Goal: Task Accomplishment & Management: Use online tool/utility

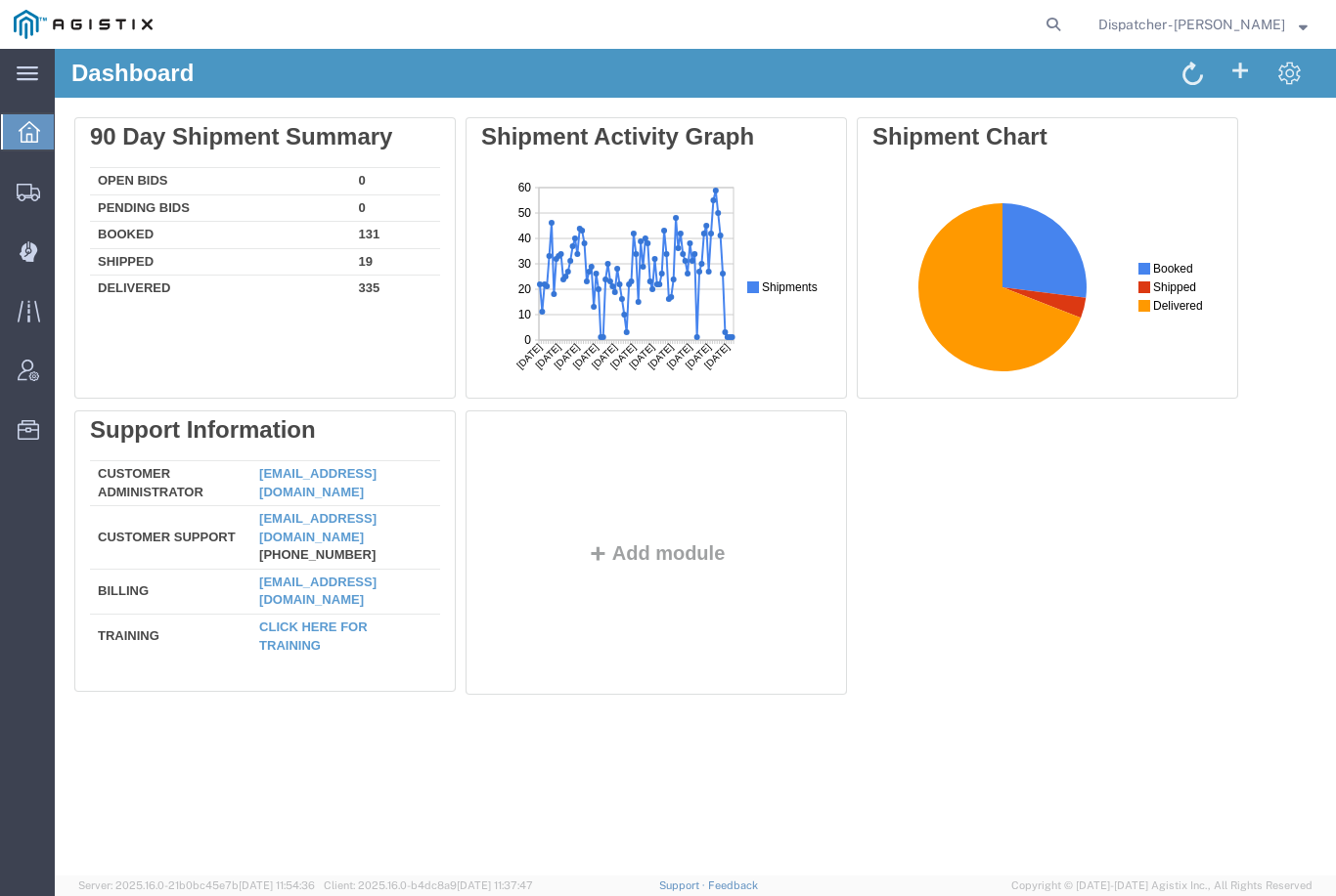
click at [32, 265] on div at bounding box center [28, 250] width 55 height 39
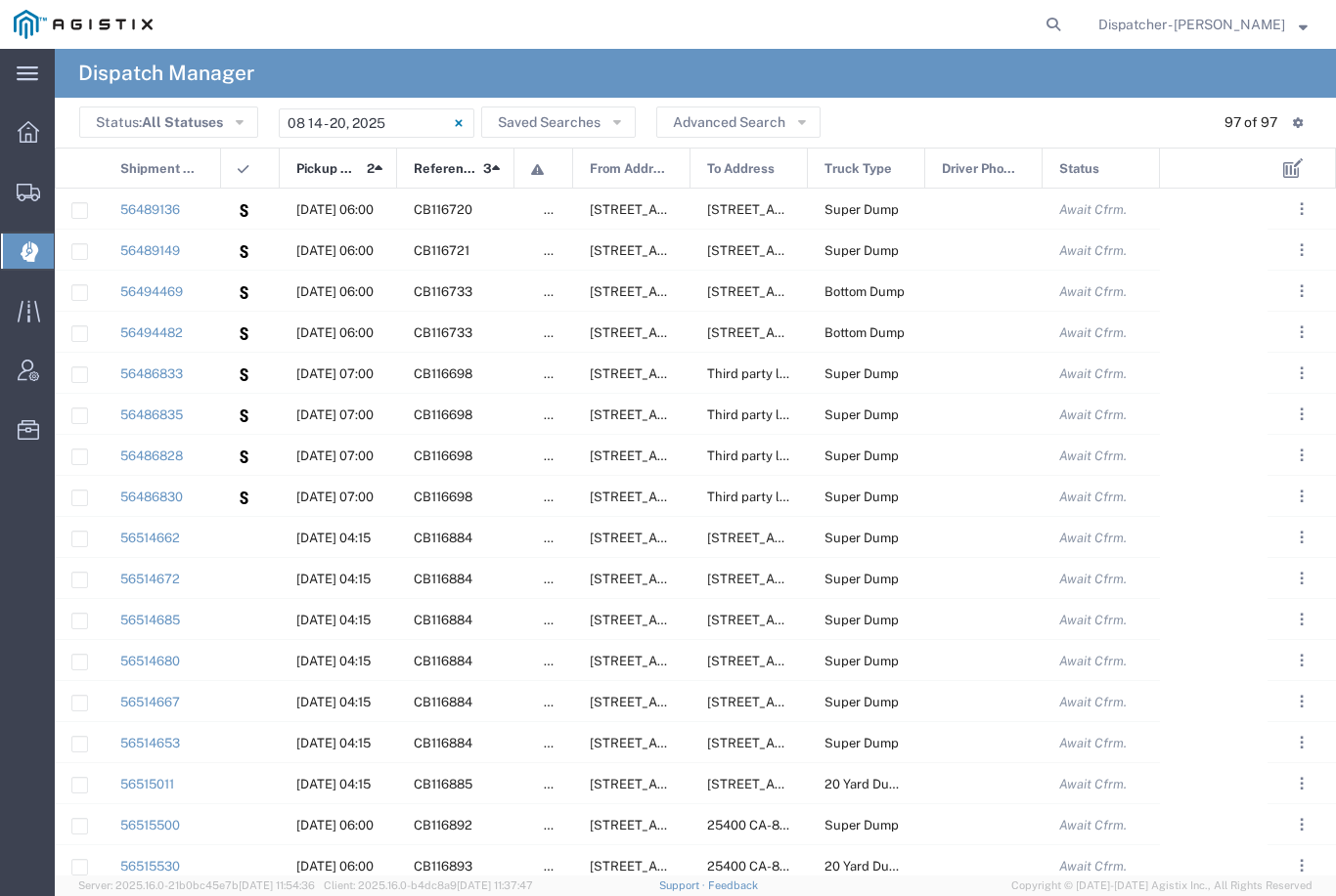
click at [378, 113] on input "[DATE] - [DATE]" at bounding box center [376, 123] width 195 height 29
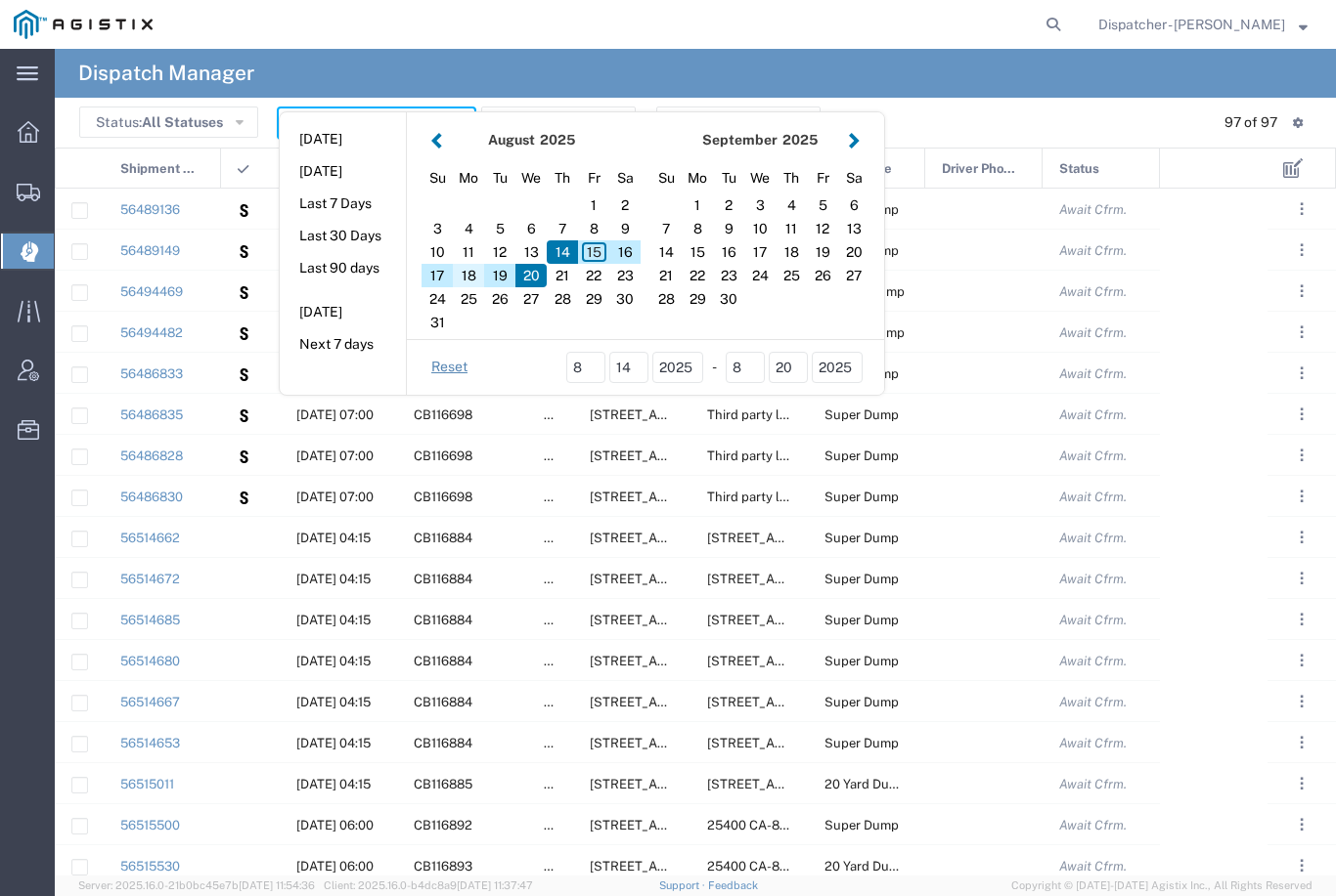
click at [474, 273] on div "18" at bounding box center [468, 276] width 31 height 24
click at [468, 280] on div "18" at bounding box center [468, 276] width 31 height 24
type input "[DATE]"
type input "[DATE] - [DATE]"
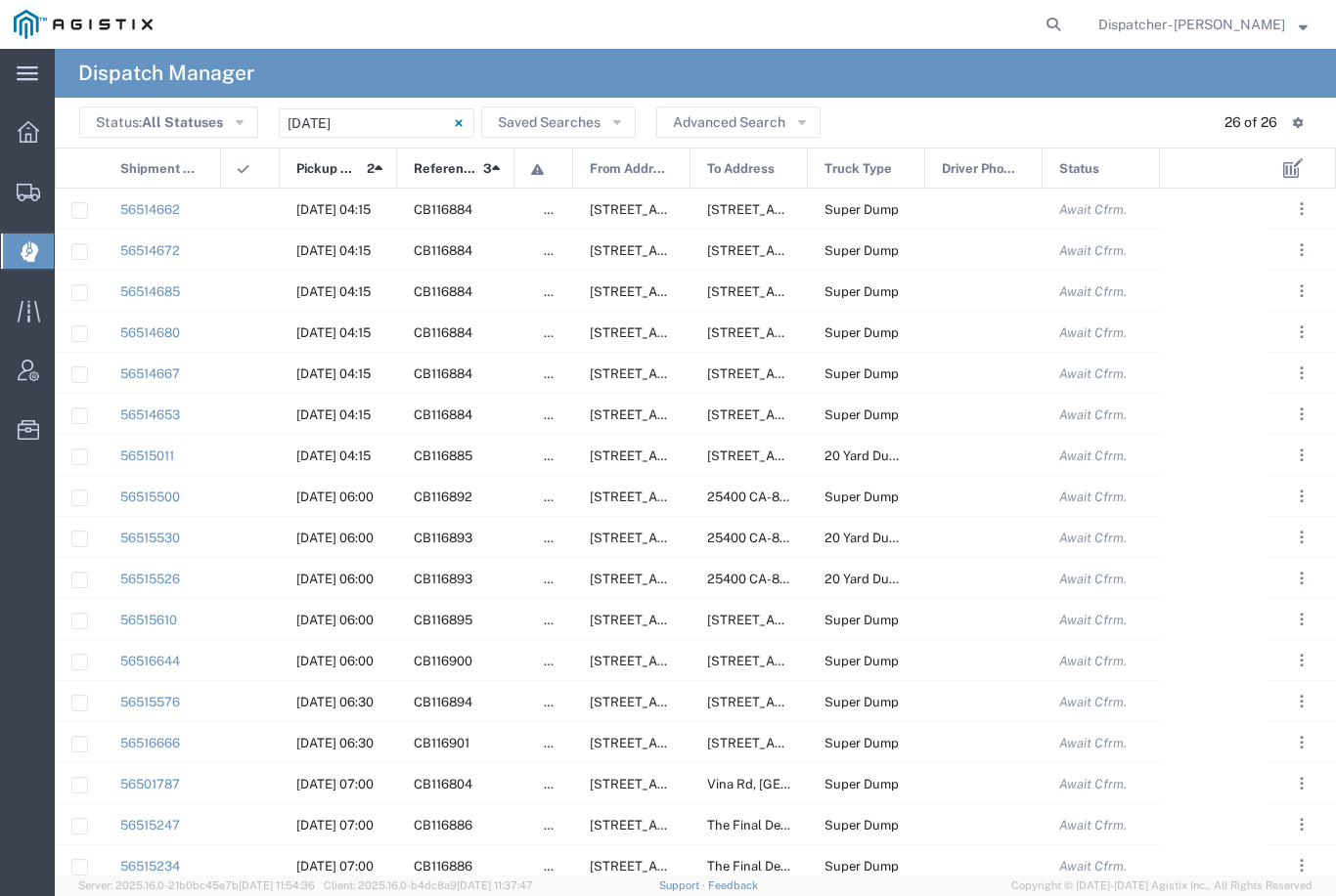
click at [399, 120] on input "[DATE] - [DATE]" at bounding box center [376, 123] width 195 height 29
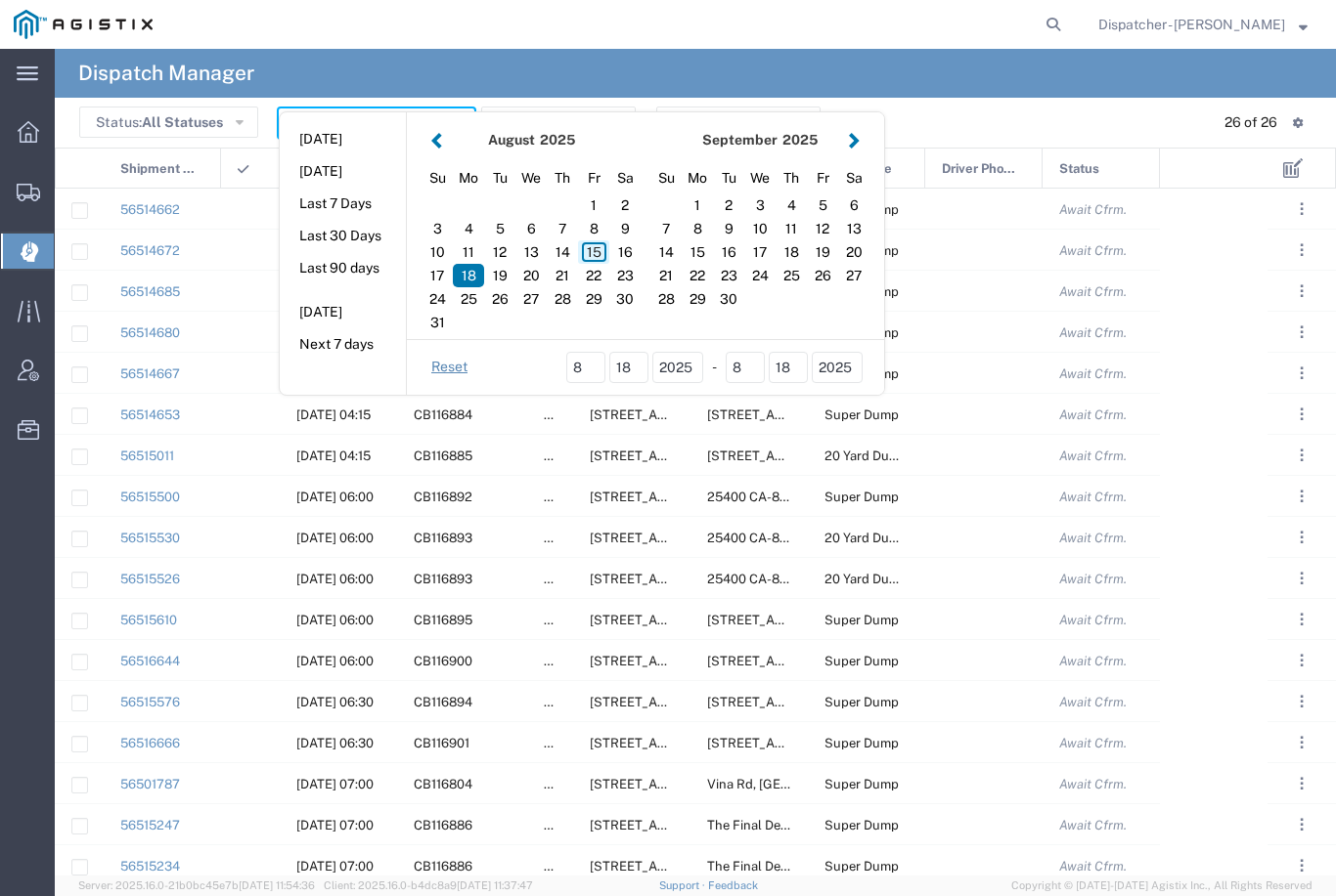
click at [590, 247] on div "15" at bounding box center [593, 252] width 31 height 24
click at [589, 250] on div "15" at bounding box center [593, 252] width 31 height 24
type input "[DATE]"
type input "[DATE] - [DATE]"
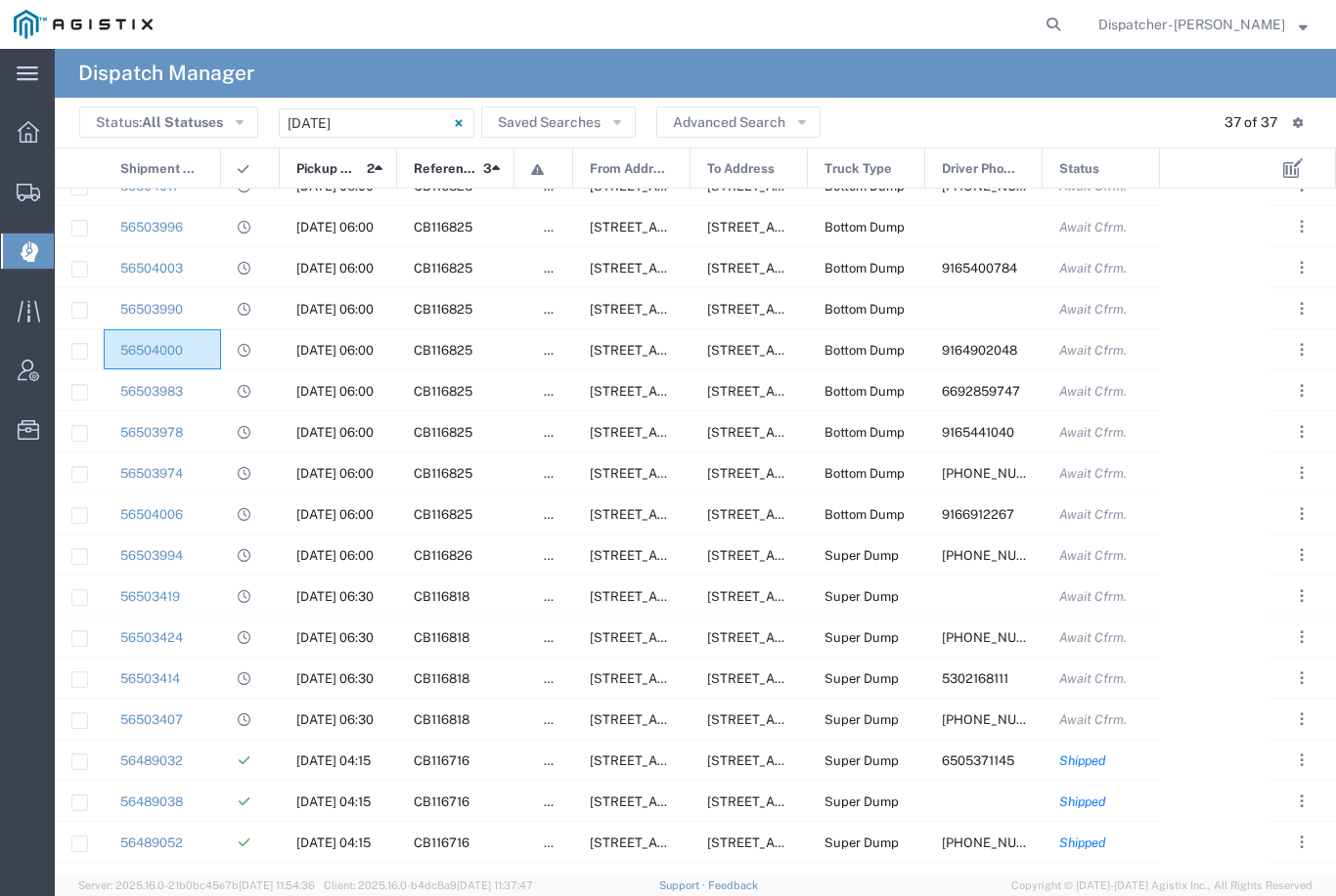
scroll to position [163, 0]
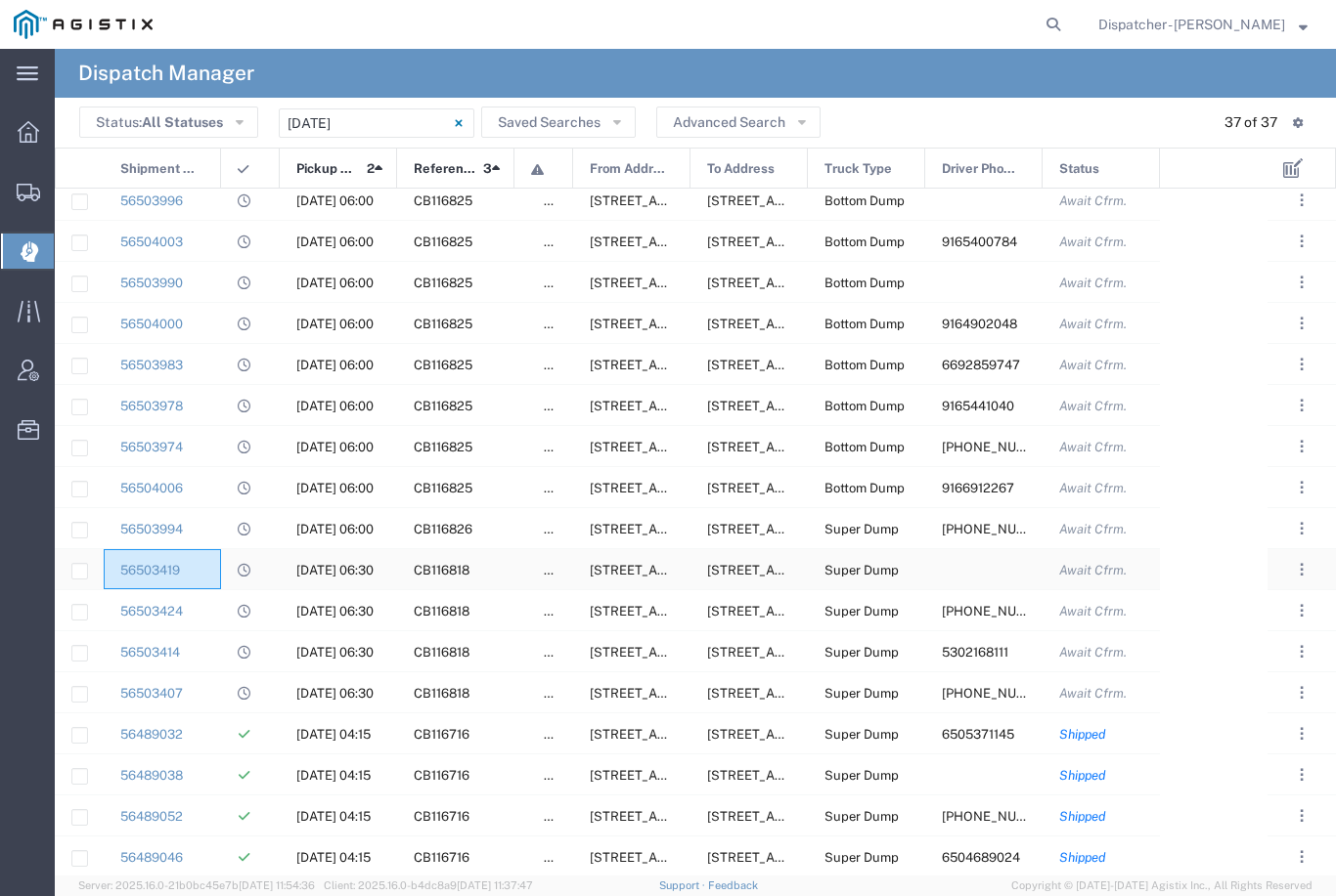
click at [207, 561] on div "56503419" at bounding box center [163, 569] width 118 height 40
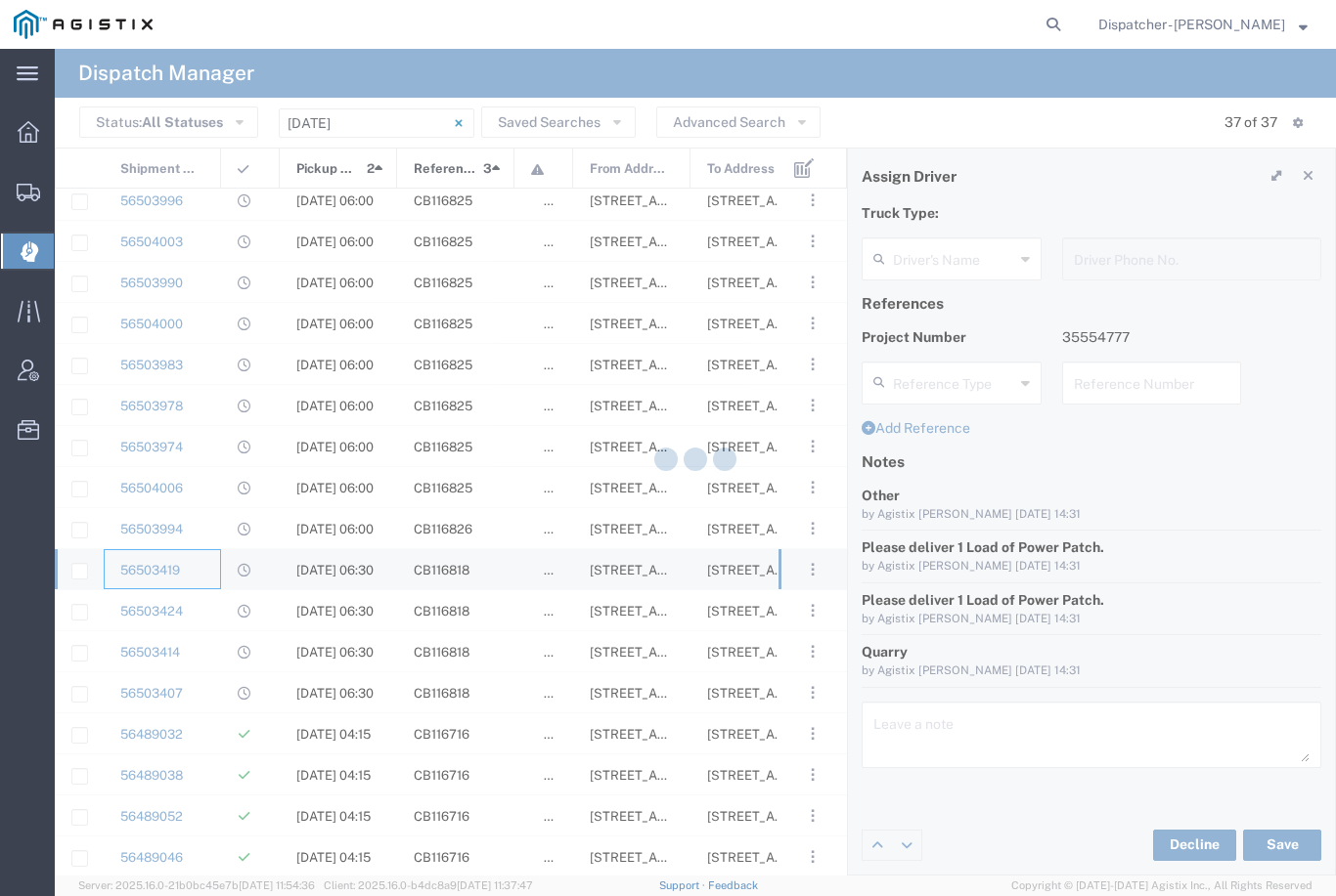
type input "TEMPLATE - NO ASSIGN"
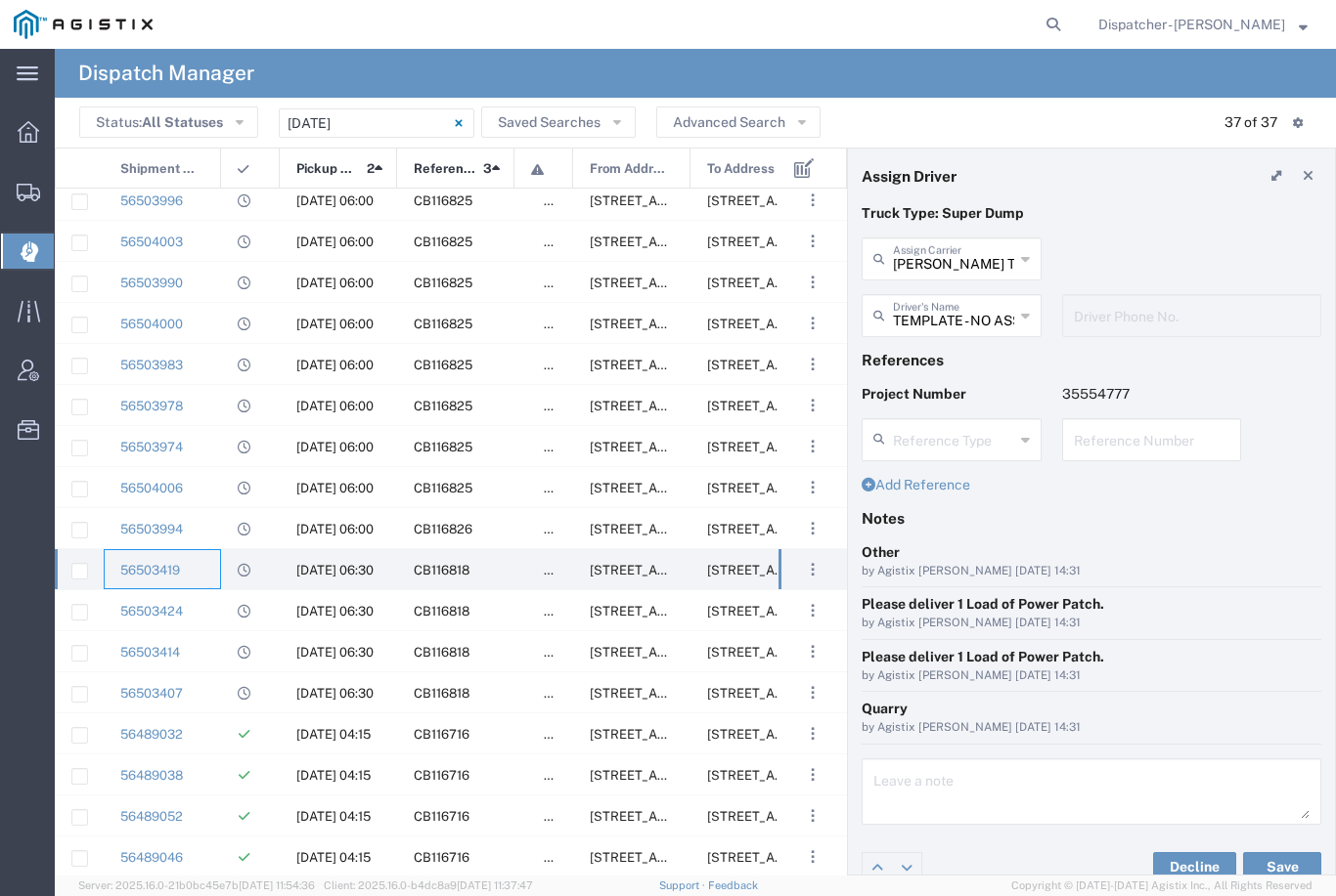
click at [962, 268] on input "[PERSON_NAME] Trucking" at bounding box center [953, 257] width 122 height 34
click at [963, 307] on span "Spirit 1 Trucking" at bounding box center [951, 301] width 176 height 30
type input "Spirit 1 Trucking"
click at [966, 322] on input "text" at bounding box center [953, 314] width 122 height 34
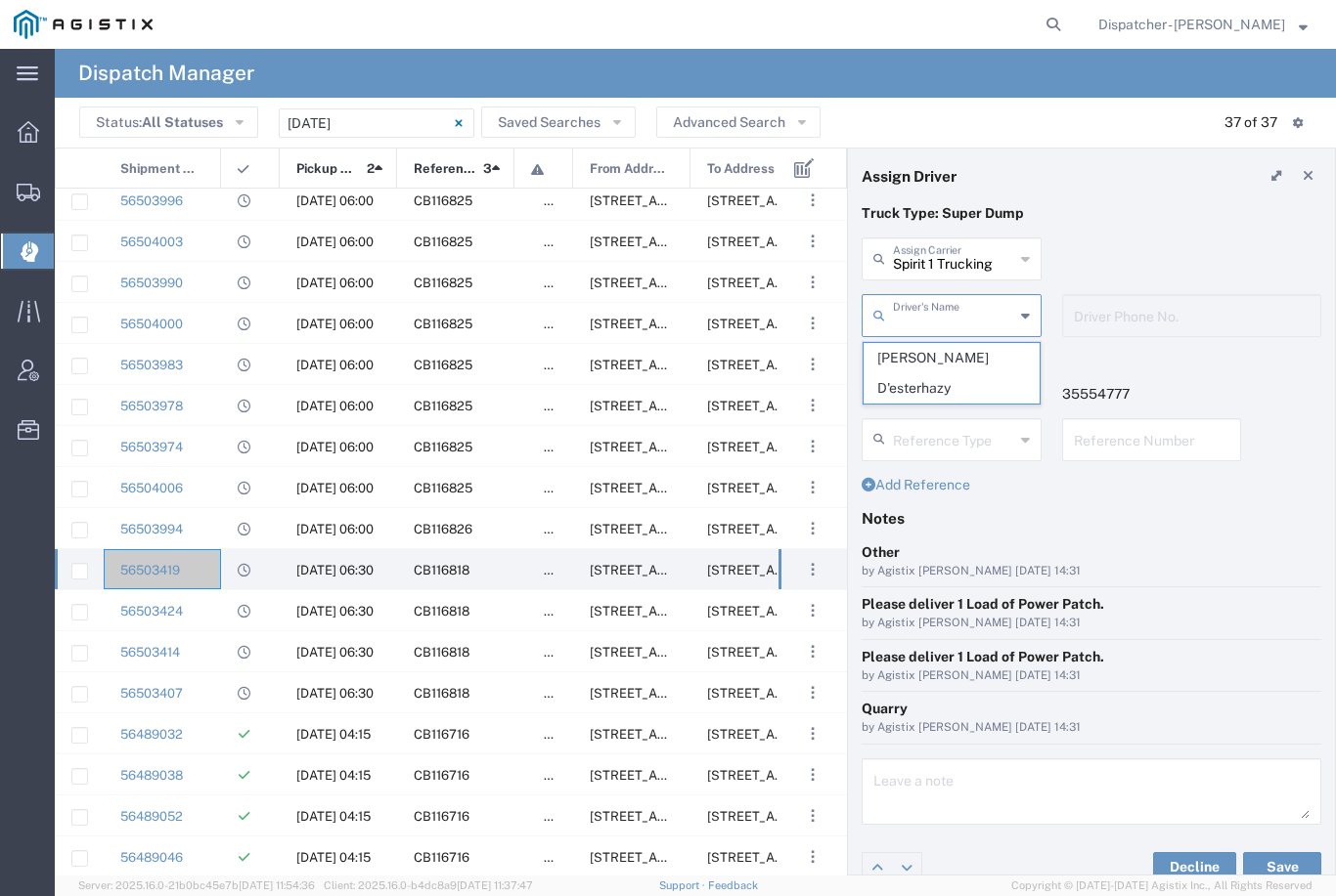
click at [965, 360] on span "[PERSON_NAME] D'esterhazy" at bounding box center [951, 373] width 176 height 61
type input "[PERSON_NAME] D'esterhazy"
type input "9162407176"
click at [1276, 852] on button "Save" at bounding box center [1281, 867] width 78 height 31
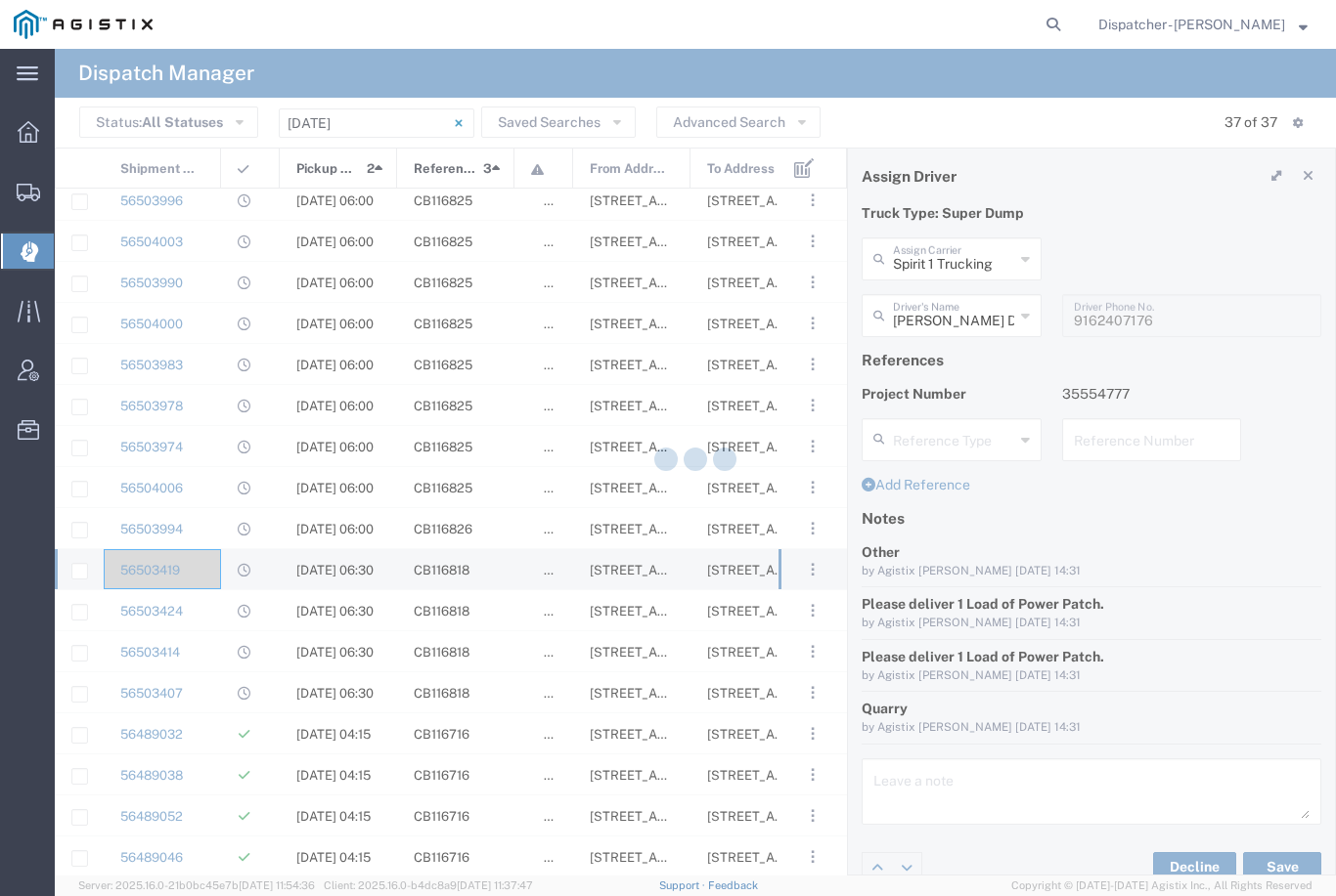
type input "[PERSON_NAME] D'esterhazy"
type input "Spirit 1 Trucking"
